Goal: Information Seeking & Learning: Learn about a topic

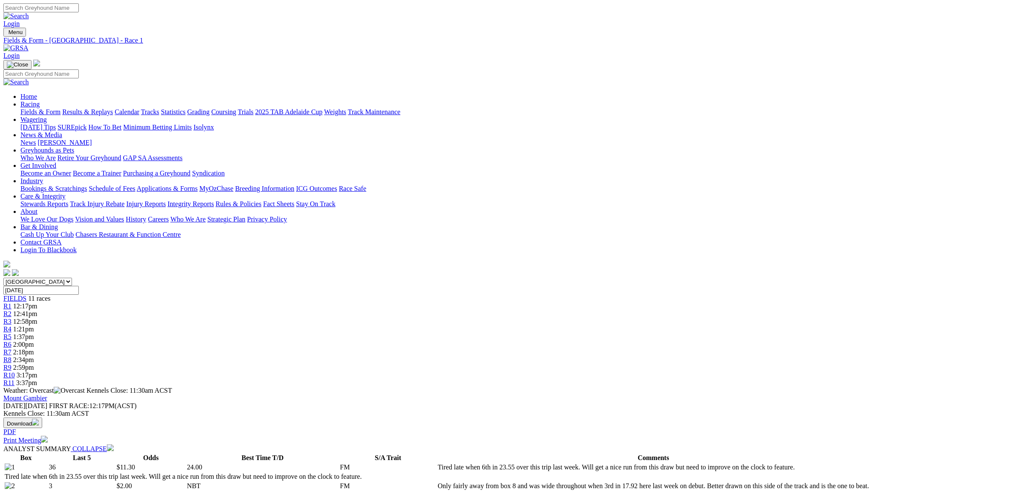
click at [37, 310] on span "12:41pm" at bounding box center [25, 313] width 24 height 7
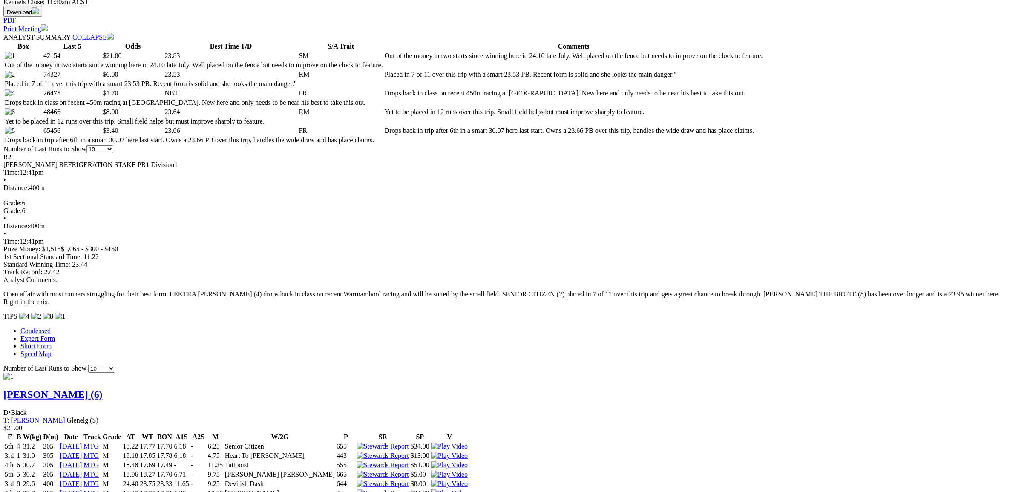
scroll to position [421, 0]
